Goal: Task Accomplishment & Management: Manage account settings

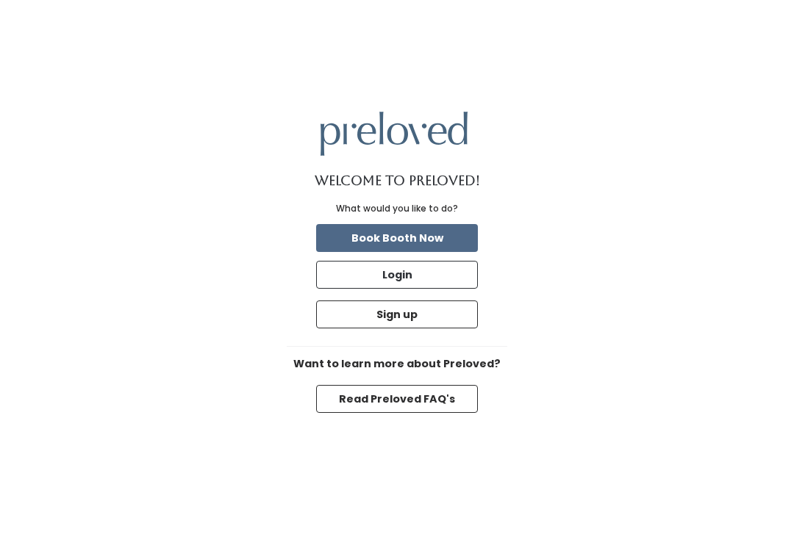
click at [365, 289] on button "Login" at bounding box center [397, 275] width 162 height 28
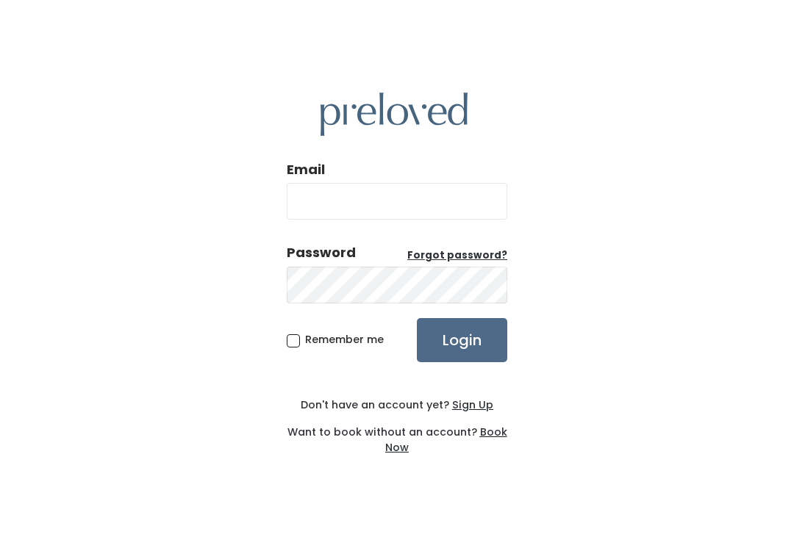
click at [401, 220] on input "Email" at bounding box center [397, 201] width 220 height 37
type input "provo.store@preloved.love"
click at [462, 356] on input "Login" at bounding box center [462, 340] width 90 height 44
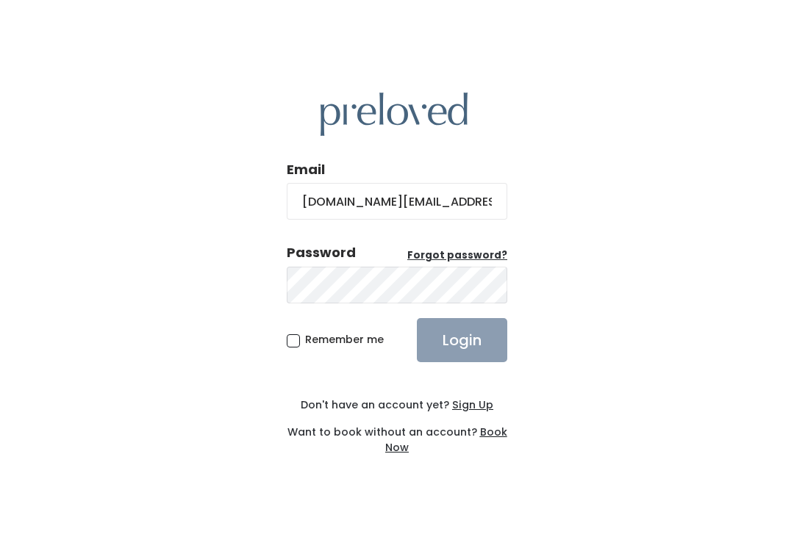
click at [334, 491] on div "Email provo.store@preloved.love Password Forgot password? Remember me Login Don…" at bounding box center [397, 274] width 220 height 434
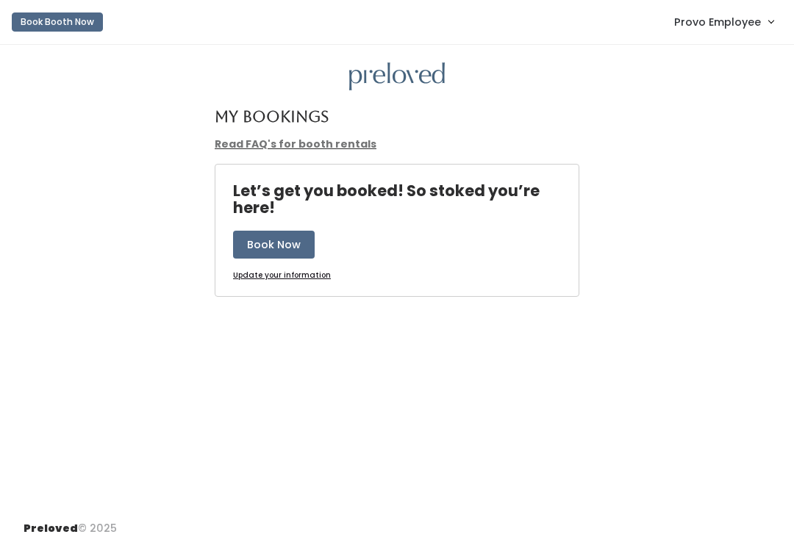
click at [729, 29] on span "Provo Employee" at bounding box center [717, 22] width 87 height 16
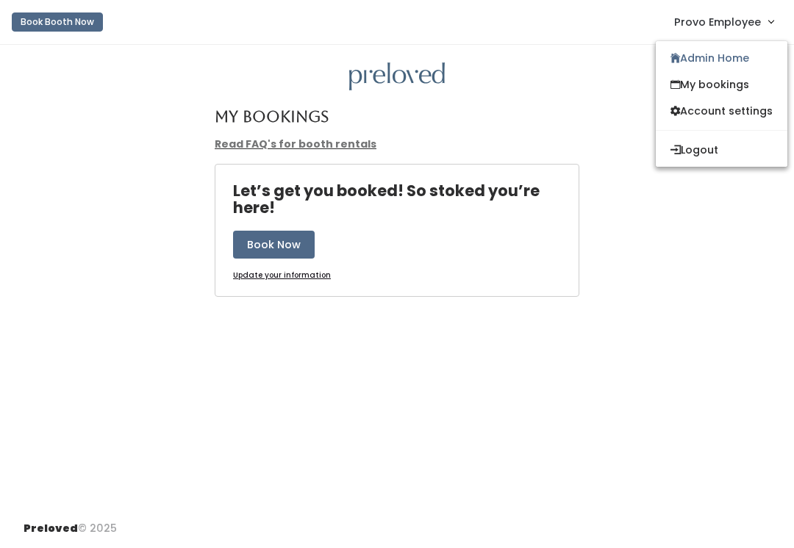
click at [726, 61] on link "Admin Home" at bounding box center [722, 58] width 132 height 26
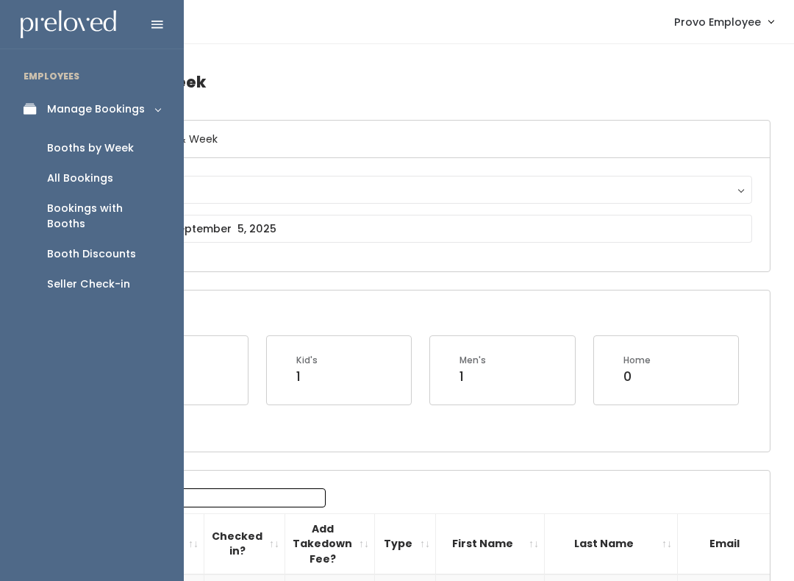
click at [103, 246] on div "Booth Discounts" at bounding box center [91, 253] width 89 height 15
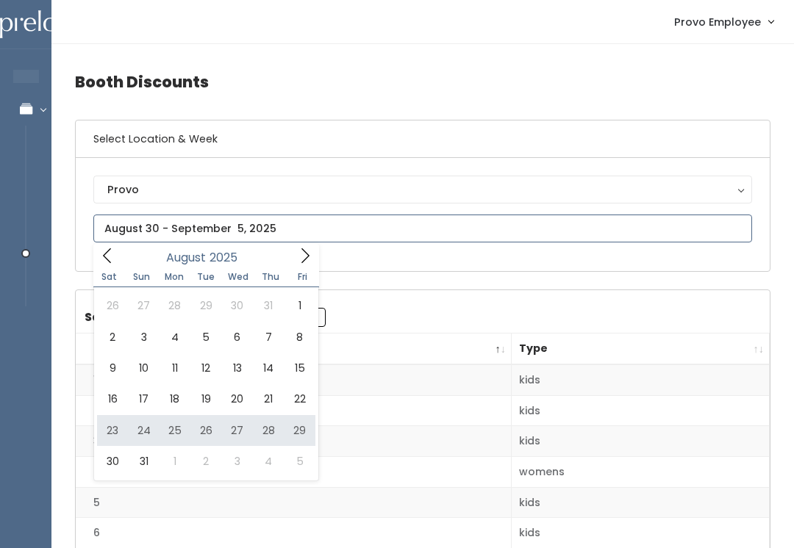
type input "August 23 to August 29"
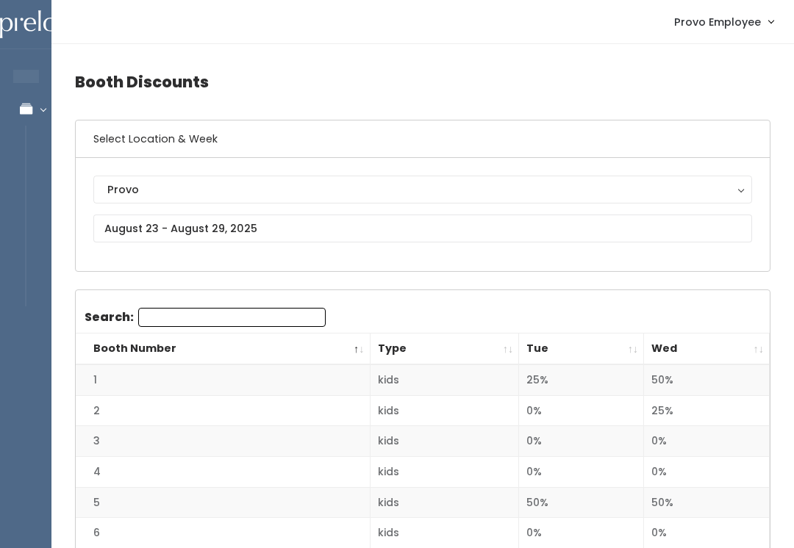
click at [747, 352] on th "Wed" at bounding box center [707, 350] width 126 height 32
